Goal: Check status

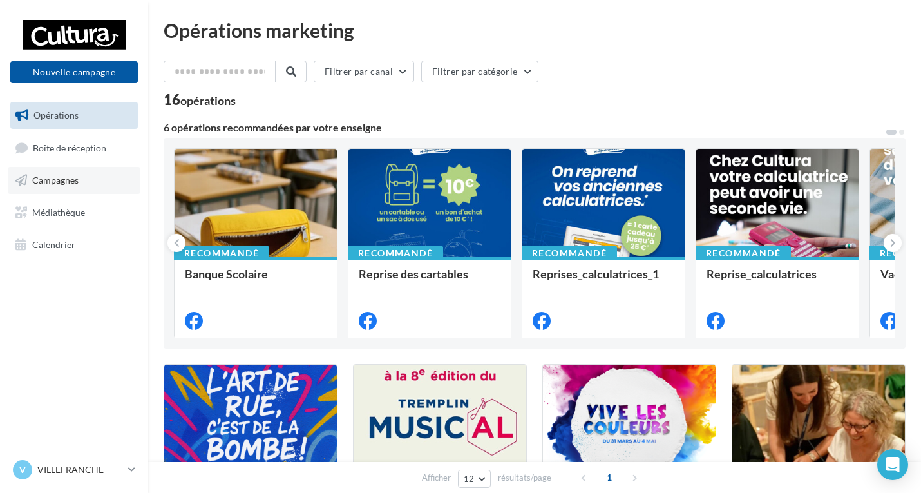
click at [68, 177] on span "Campagnes" at bounding box center [55, 180] width 46 height 11
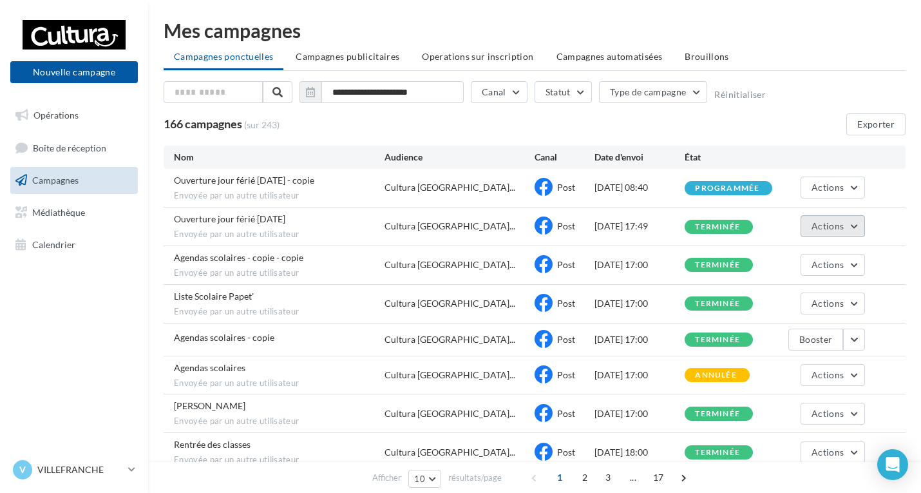
click at [839, 224] on span "Actions" at bounding box center [827, 225] width 32 height 11
click at [815, 252] on button "Voir les résultats" at bounding box center [800, 256] width 129 height 33
